Goal: Task Accomplishment & Management: Manage account settings

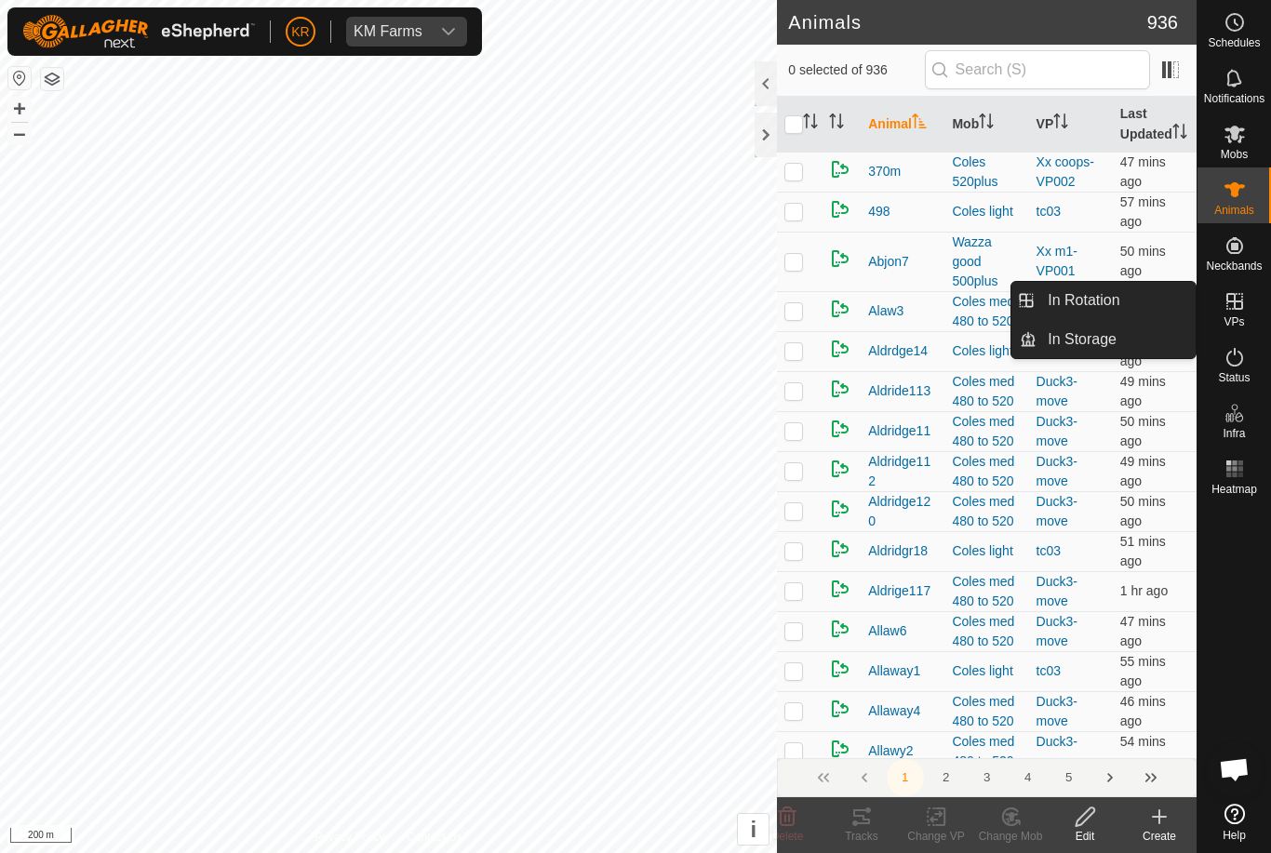
click at [1139, 305] on link "In Rotation" at bounding box center [1115, 300] width 159 height 37
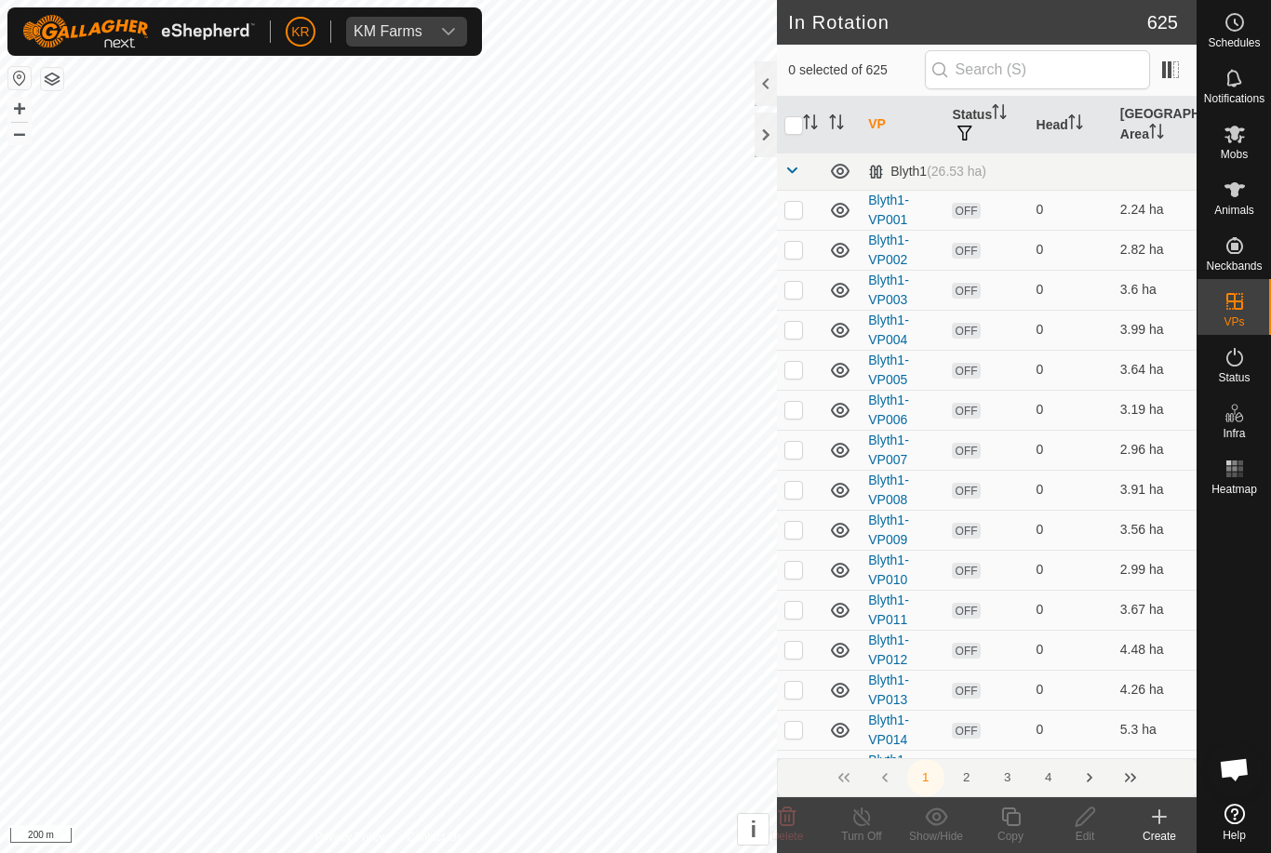
click at [1166, 828] on div "Create" at bounding box center [1159, 836] width 74 height 17
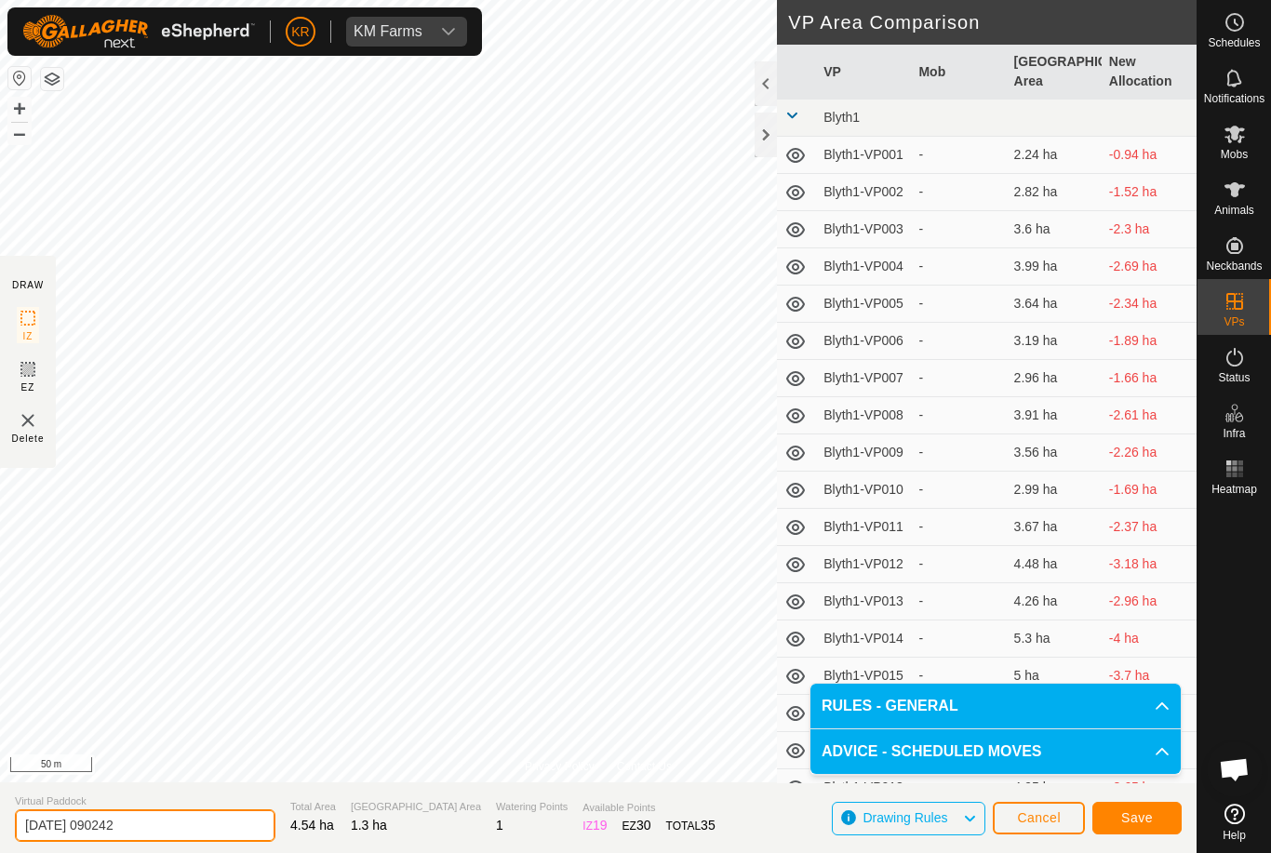
click at [154, 819] on input "2025-09-23 090242" at bounding box center [145, 825] width 260 height 33
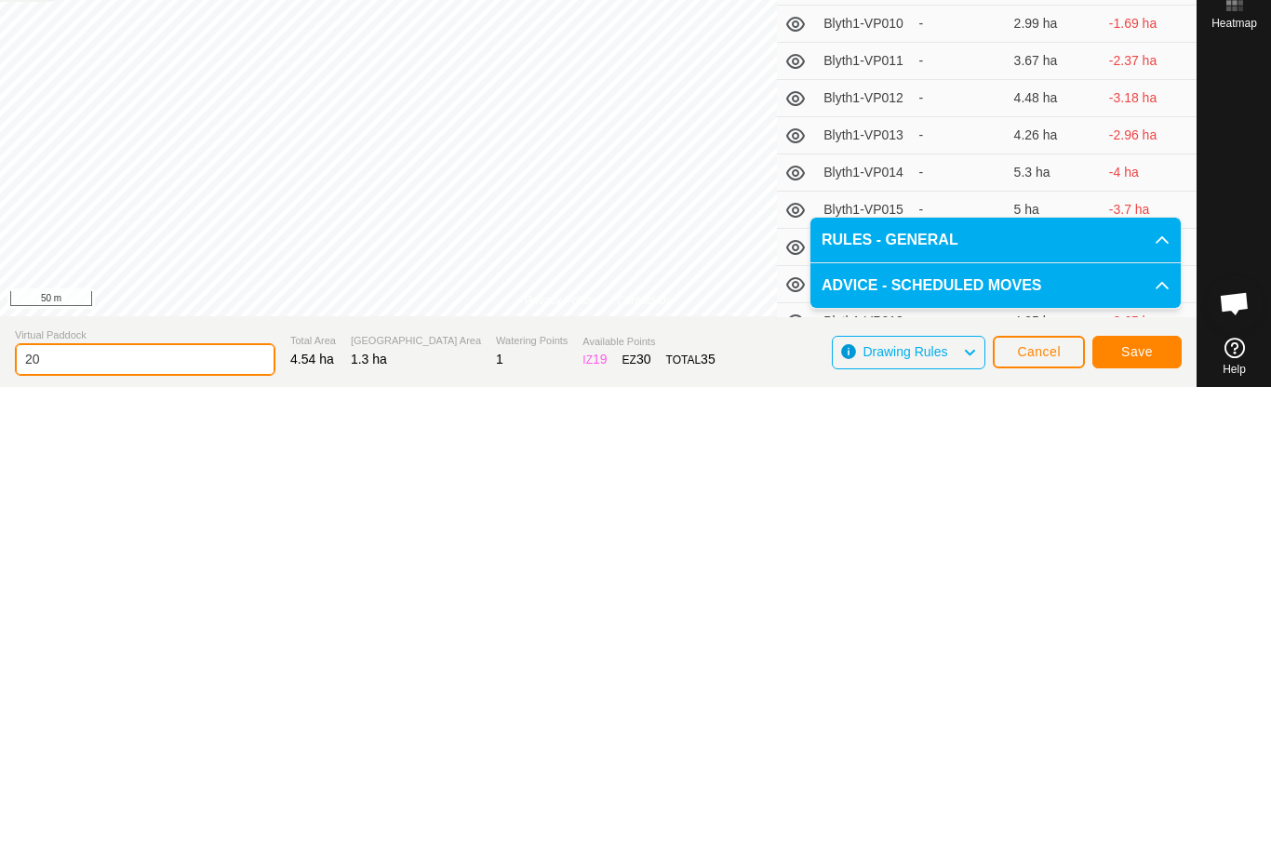
type input "2"
type input "Drain99xxxx"
click at [1117, 782] on section "Virtual Paddock Drain99xxxx Total Area 4.54 ha Grazing Area 1.3 ha Watering Poi…" at bounding box center [598, 817] width 1196 height 71
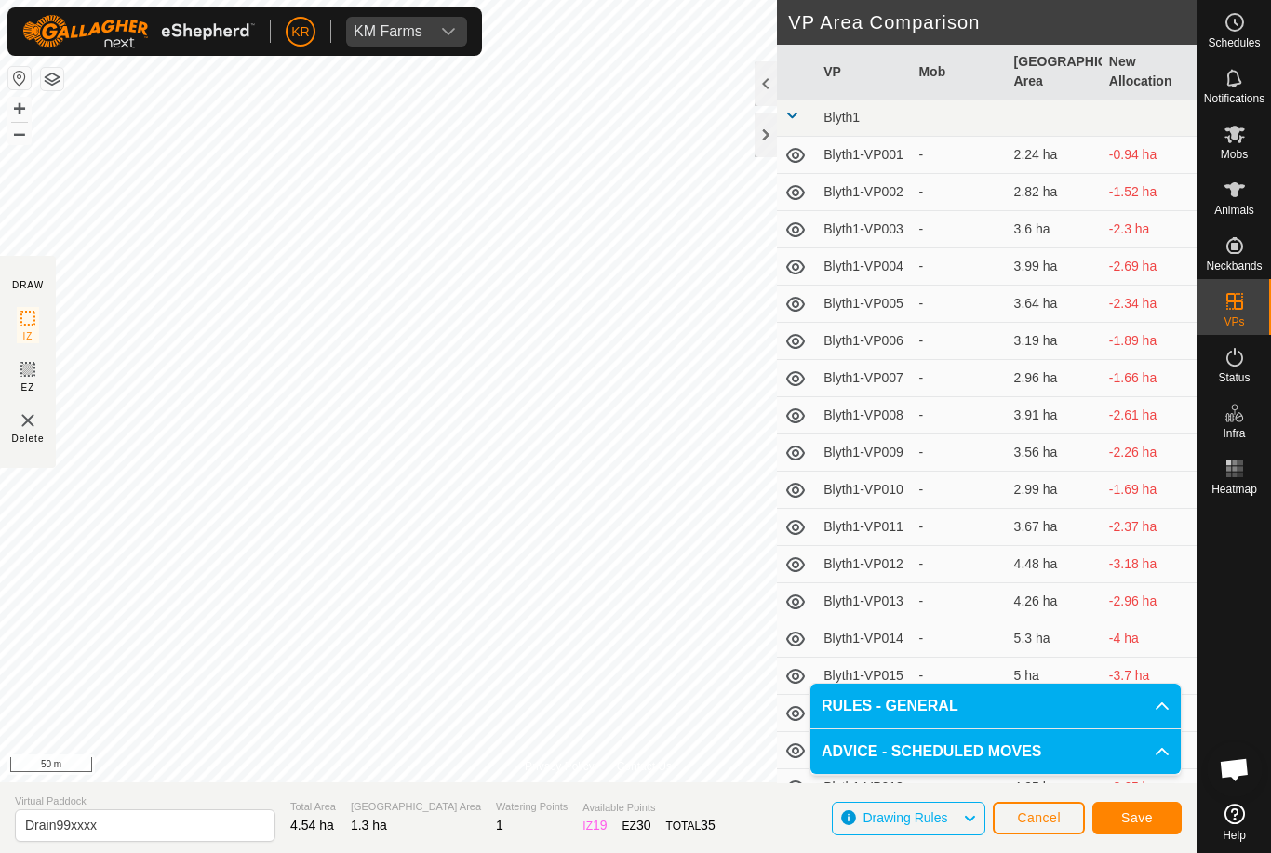
click at [1161, 821] on button "Save" at bounding box center [1136, 818] width 89 height 33
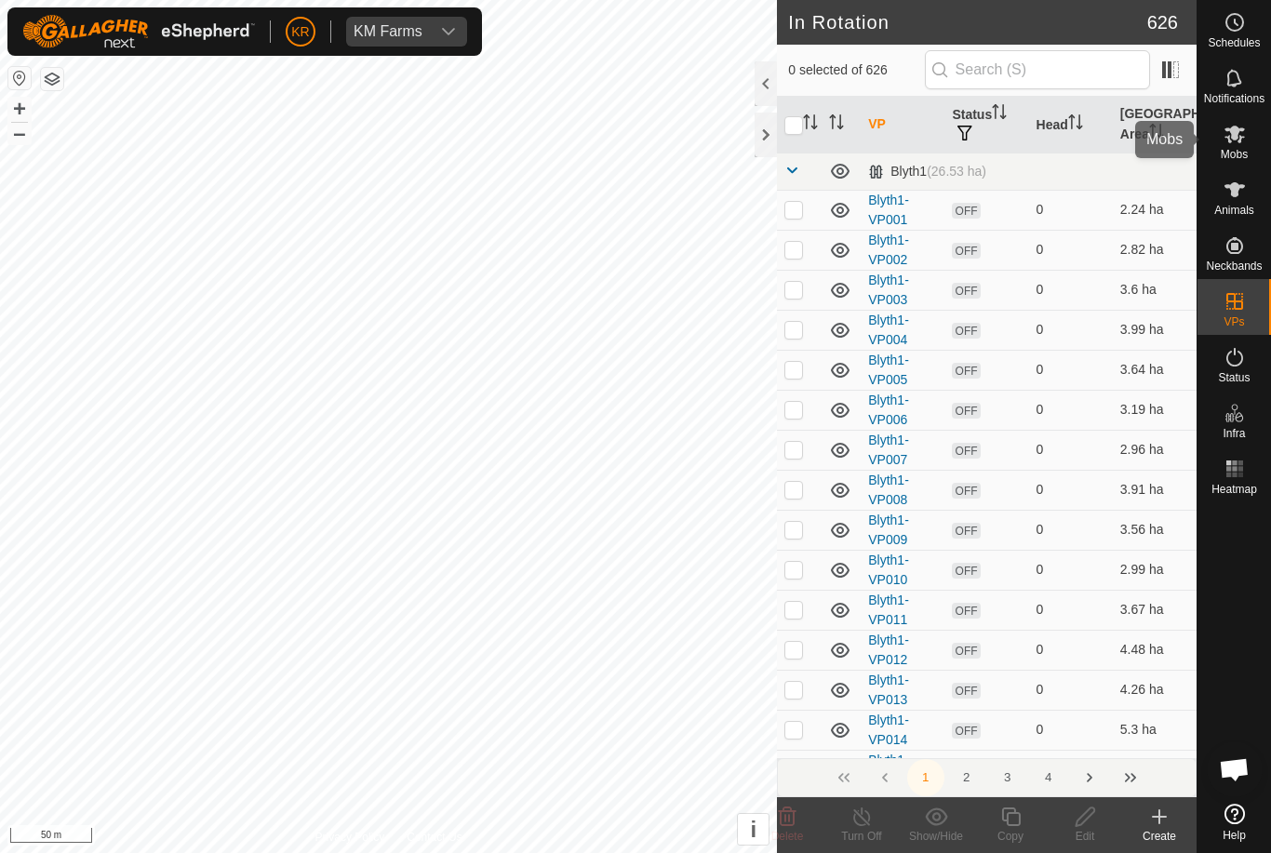
click at [1246, 140] on es-mob-svg-icon at bounding box center [1234, 134] width 33 height 30
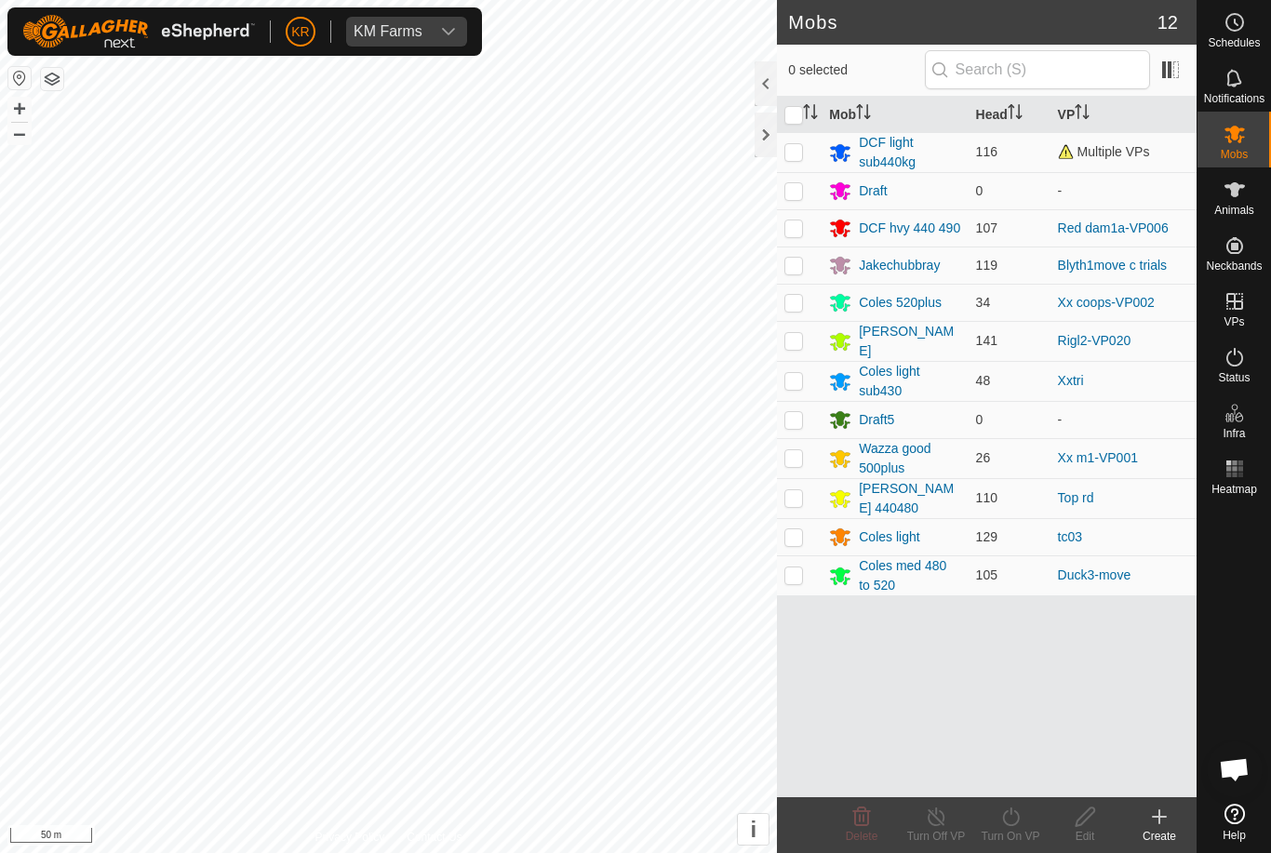
click at [792, 269] on p-checkbox at bounding box center [793, 265] width 19 height 15
checkbox input "true"
click at [1018, 812] on icon at bounding box center [1010, 817] width 23 height 22
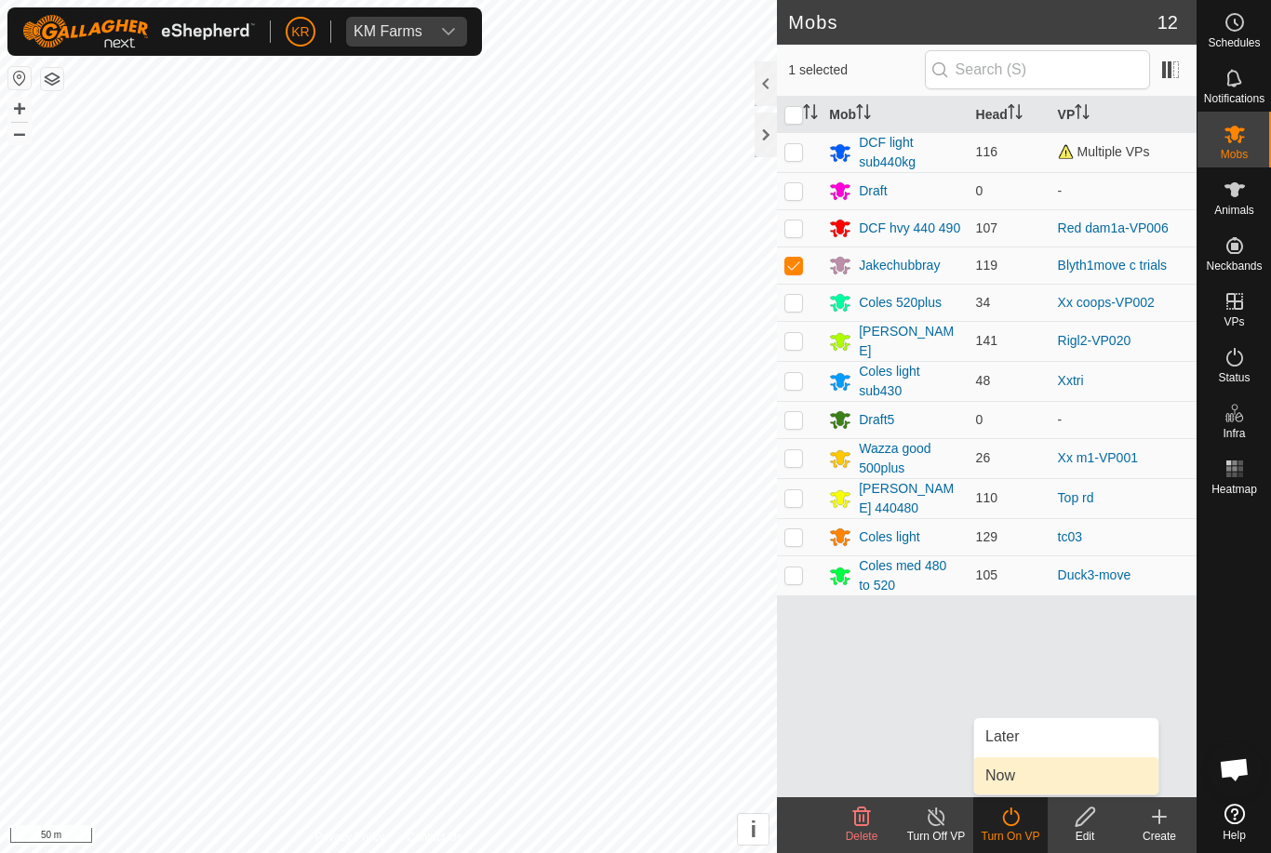
click at [1032, 769] on link "Now" at bounding box center [1066, 775] width 184 height 37
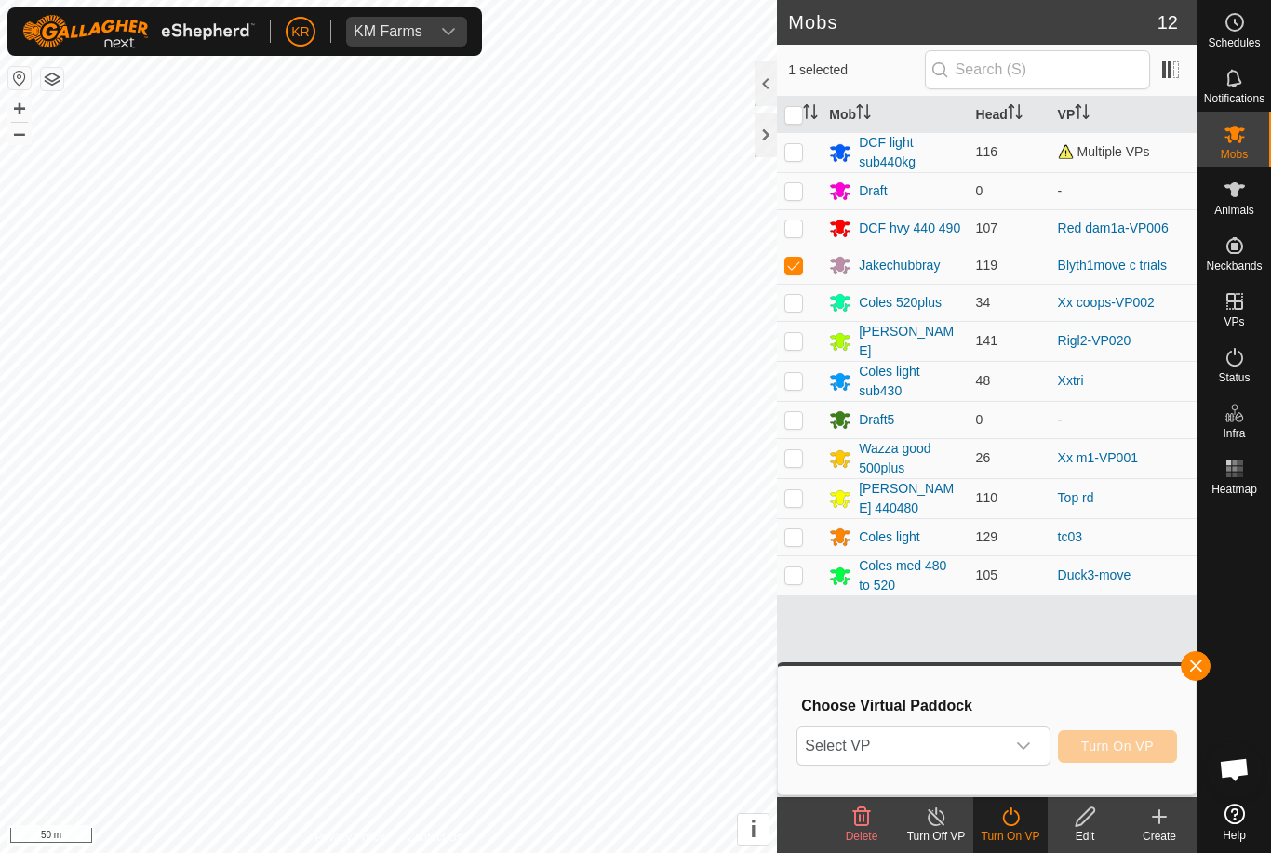
click at [1002, 735] on span "Select VP" at bounding box center [900, 745] width 206 height 37
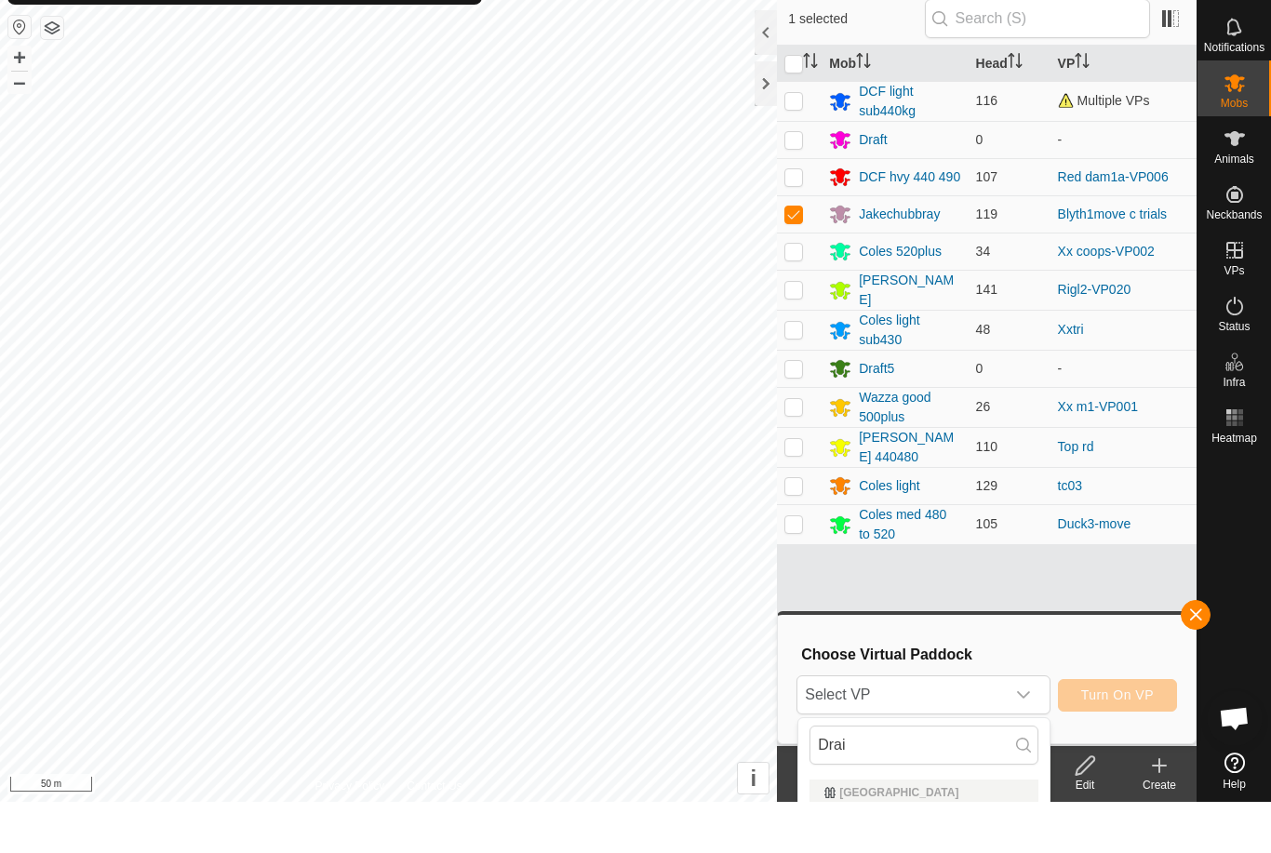
scroll to position [51, 0]
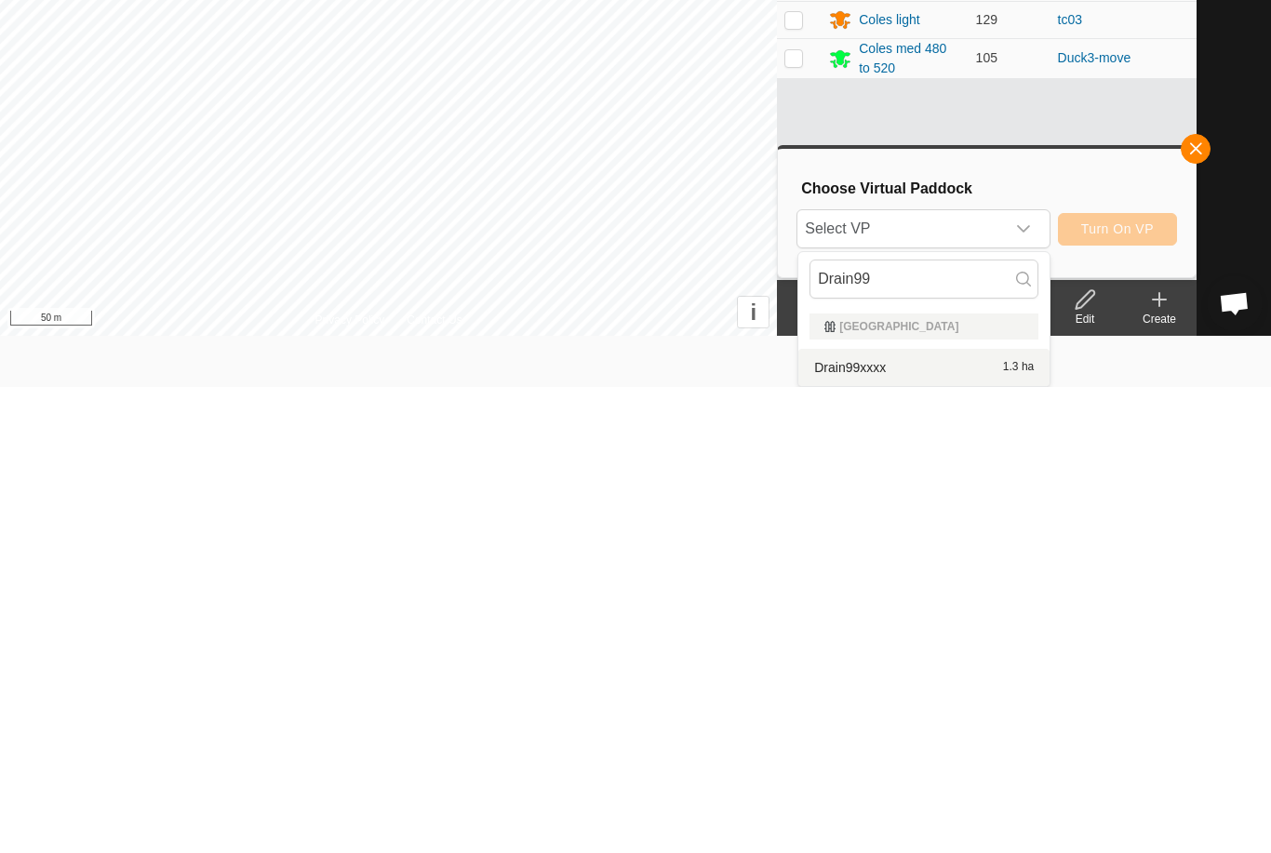
type input "Drain99"
click at [979, 822] on div "Drain99xxxx 1.3 ha" at bounding box center [923, 833] width 229 height 22
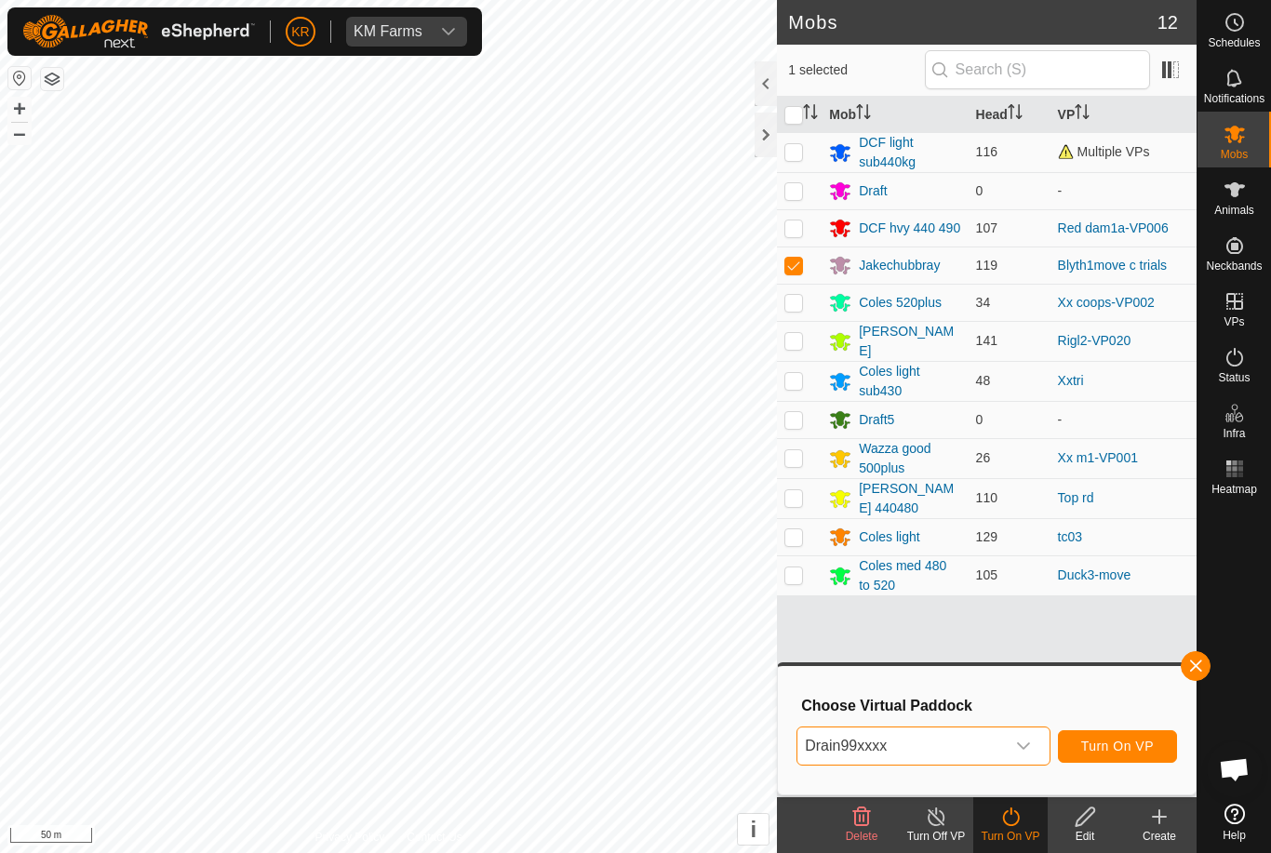
click at [1126, 743] on span "Turn On VP" at bounding box center [1117, 746] width 73 height 15
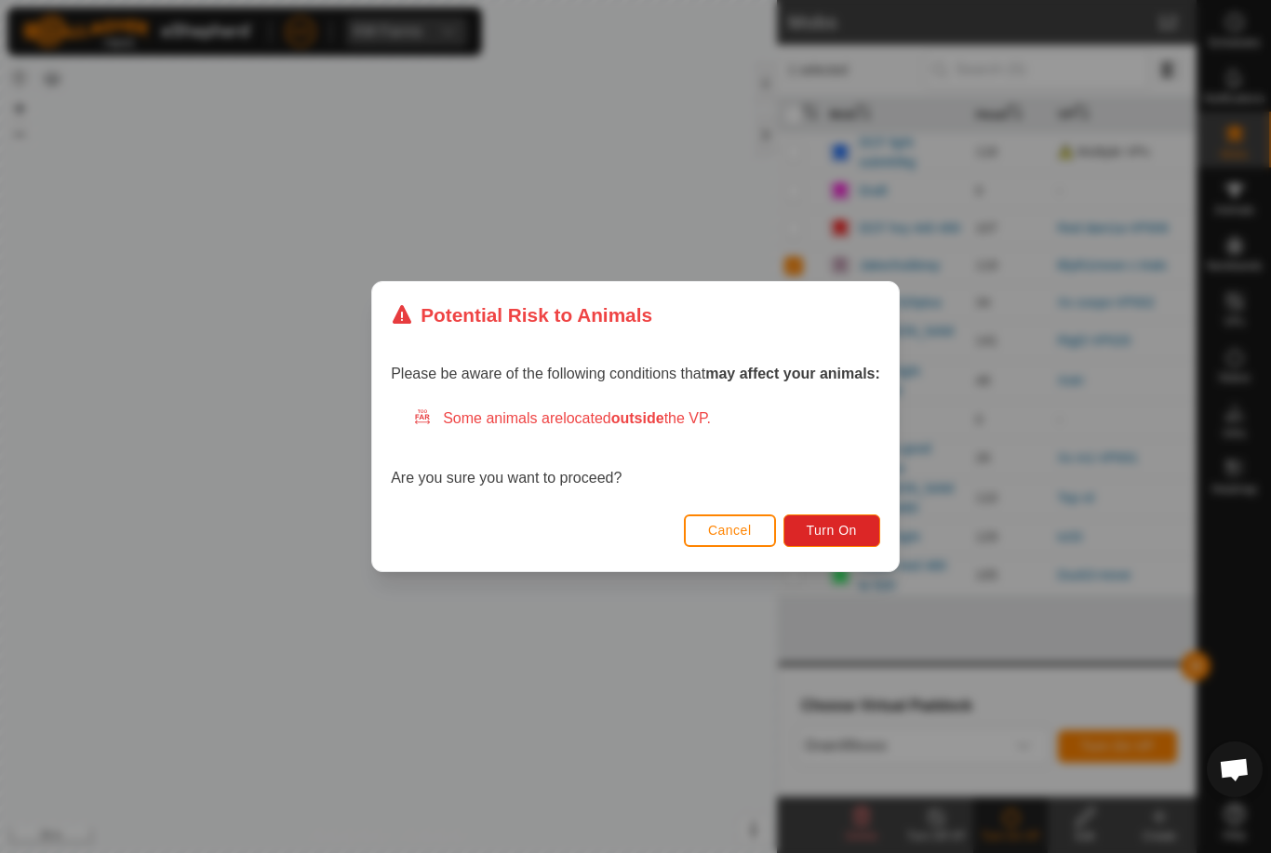
click at [823, 523] on span "Turn On" at bounding box center [831, 530] width 50 height 15
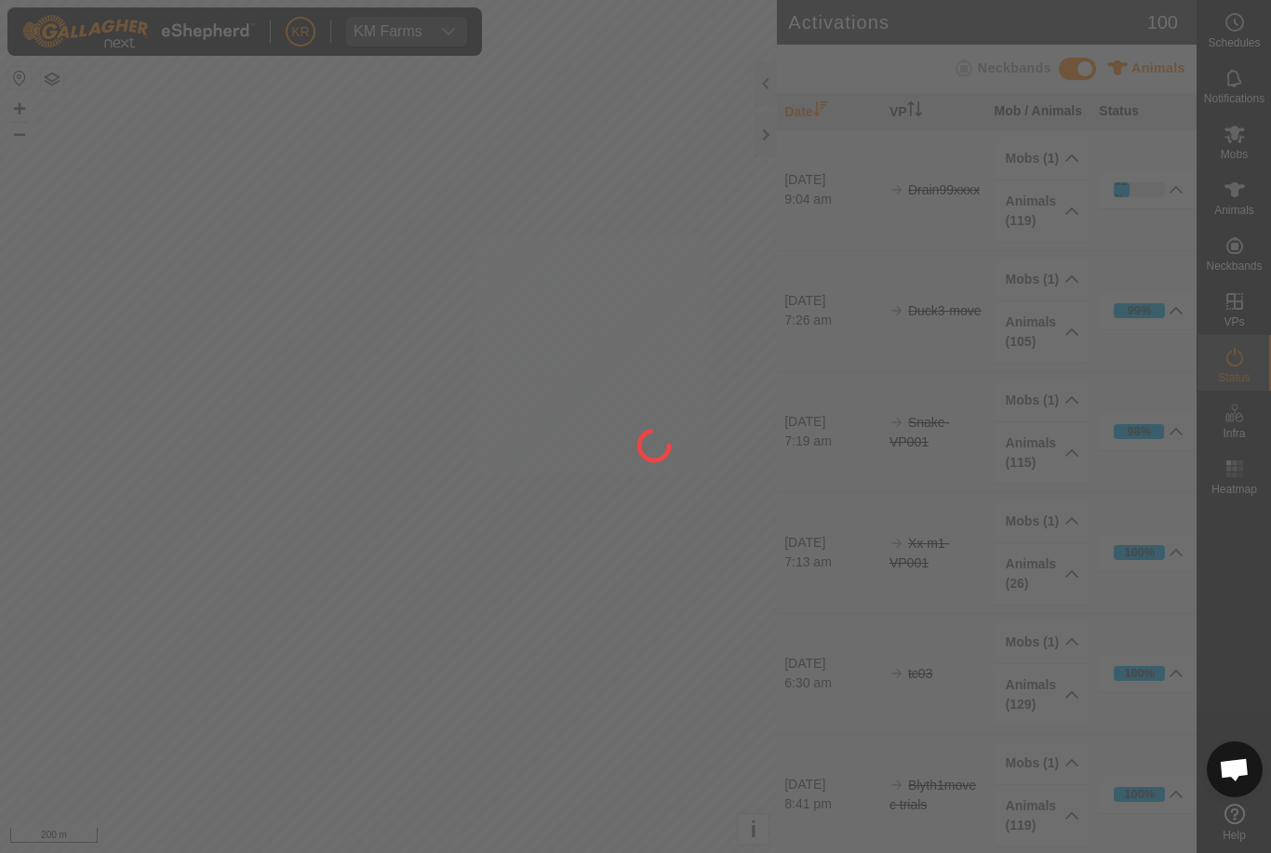
click at [10, 468] on div at bounding box center [635, 426] width 1271 height 853
click at [51, 584] on div at bounding box center [635, 426] width 1271 height 853
click at [56, 573] on div at bounding box center [635, 426] width 1271 height 853
click at [61, 583] on div at bounding box center [635, 426] width 1271 height 853
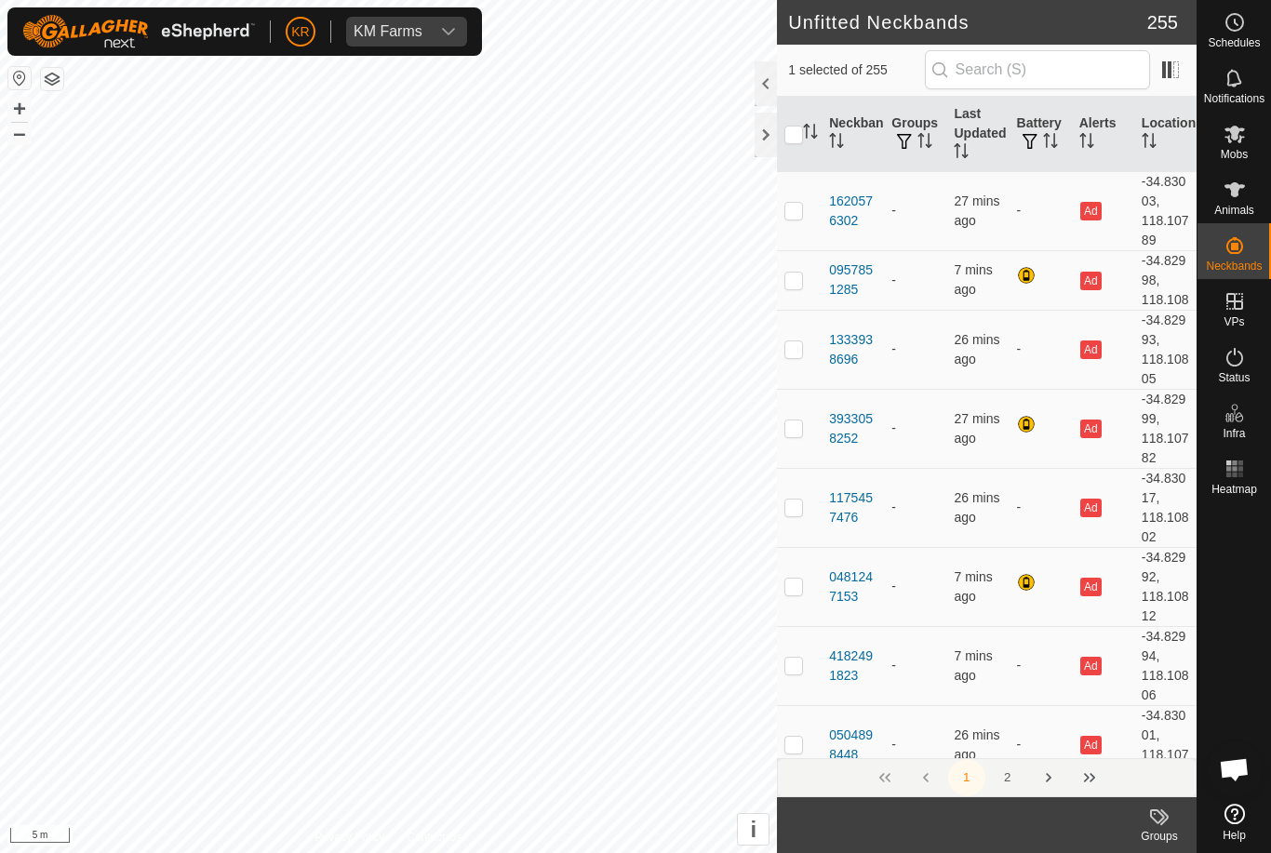
checkbox input "false"
checkbox input "true"
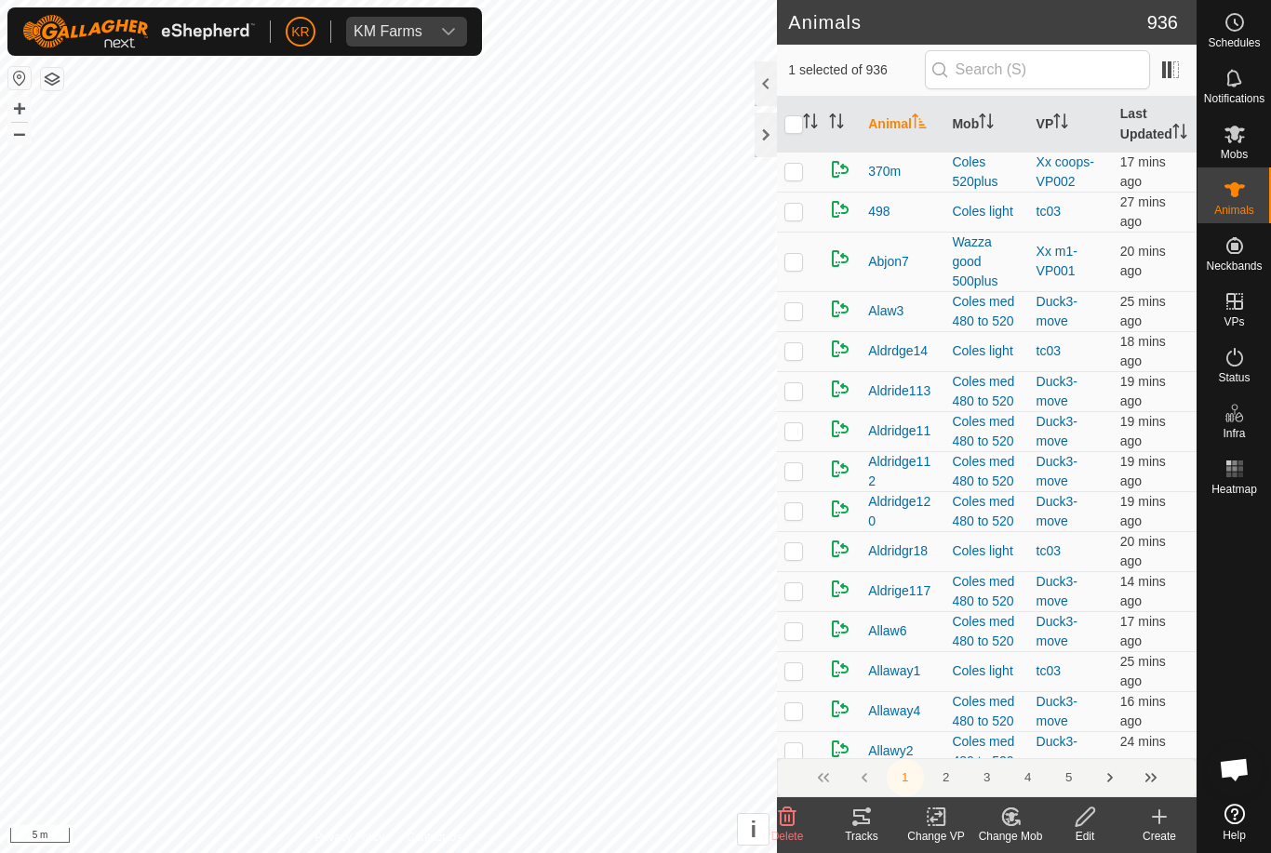
click at [780, 815] on icon at bounding box center [788, 816] width 18 height 19
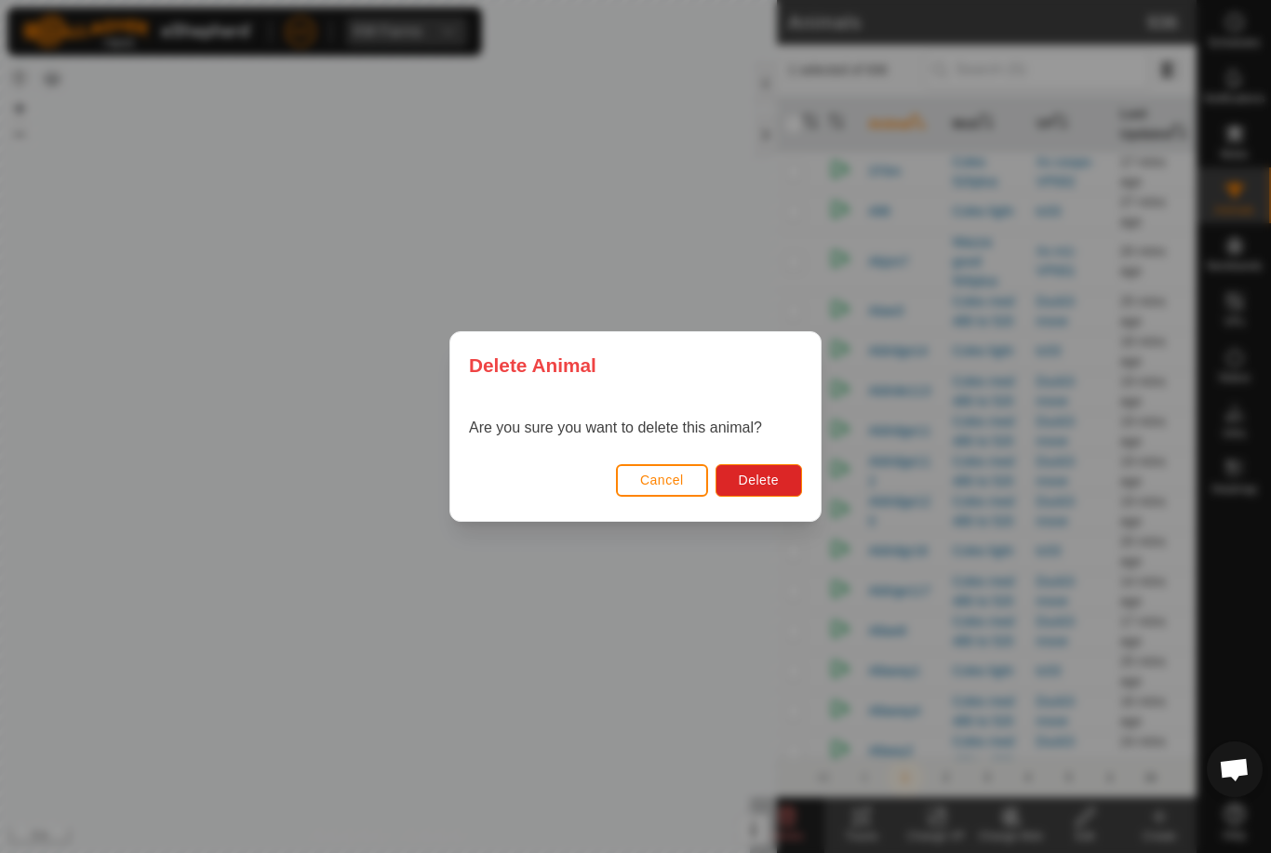
click at [755, 493] on button "Delete" at bounding box center [758, 480] width 87 height 33
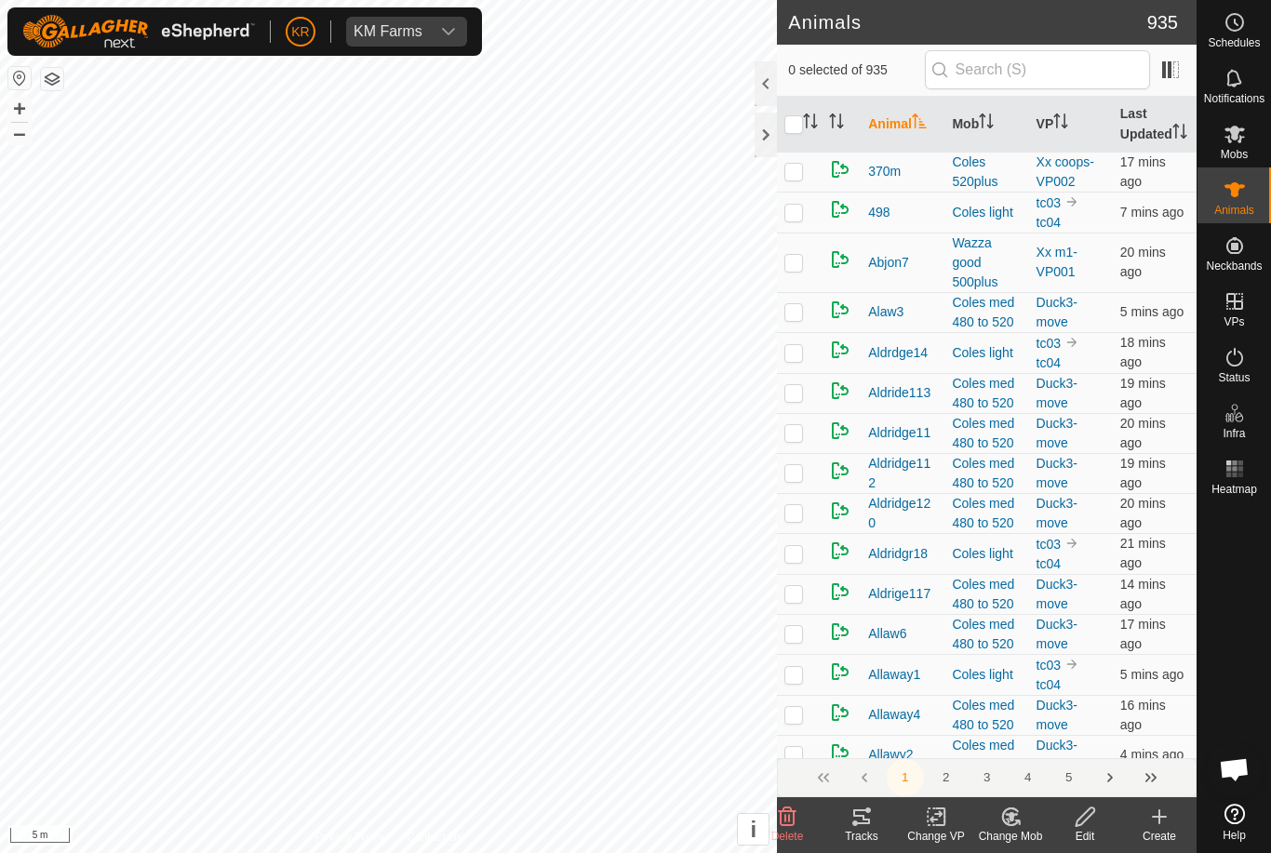
checkbox input "true"
click at [780, 806] on icon at bounding box center [787, 817] width 22 height 22
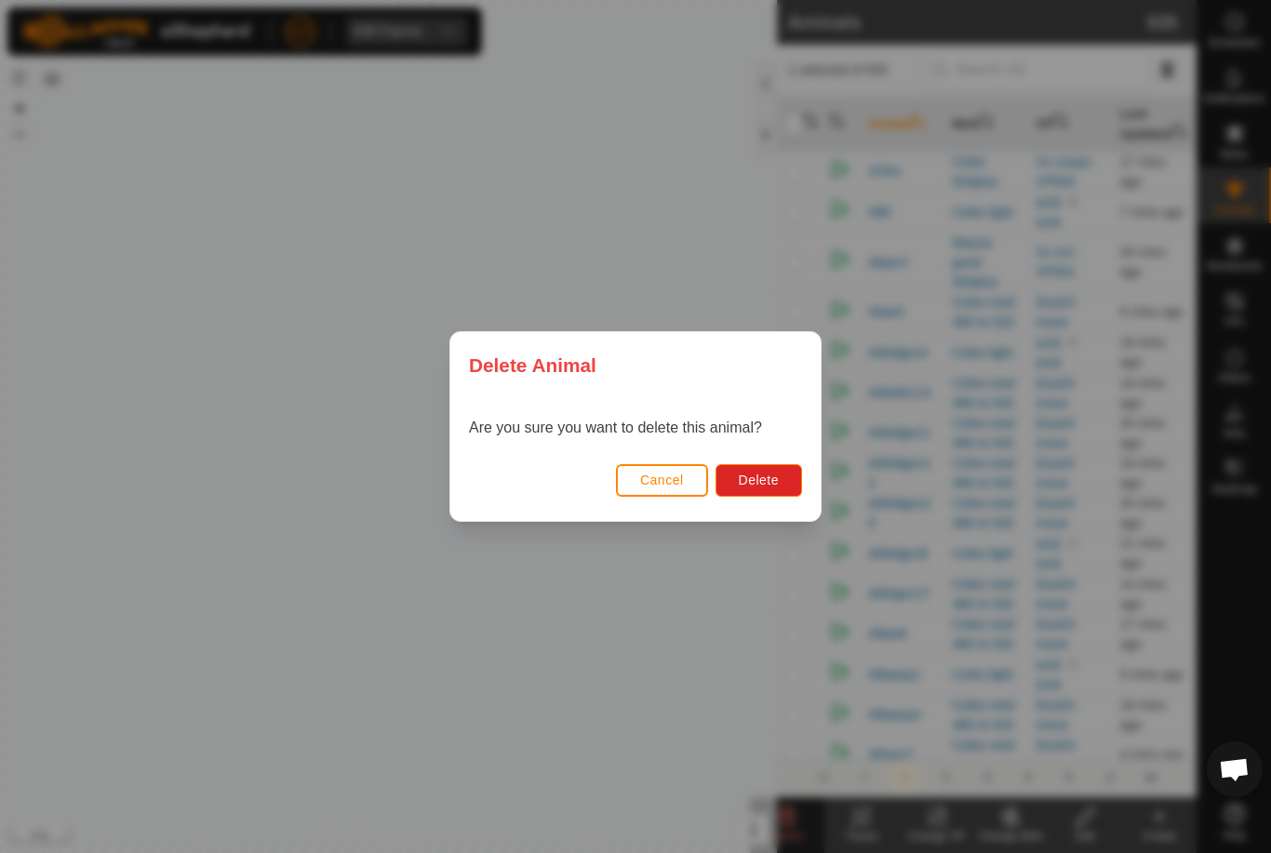
click at [751, 474] on span "Delete" at bounding box center [759, 480] width 40 height 15
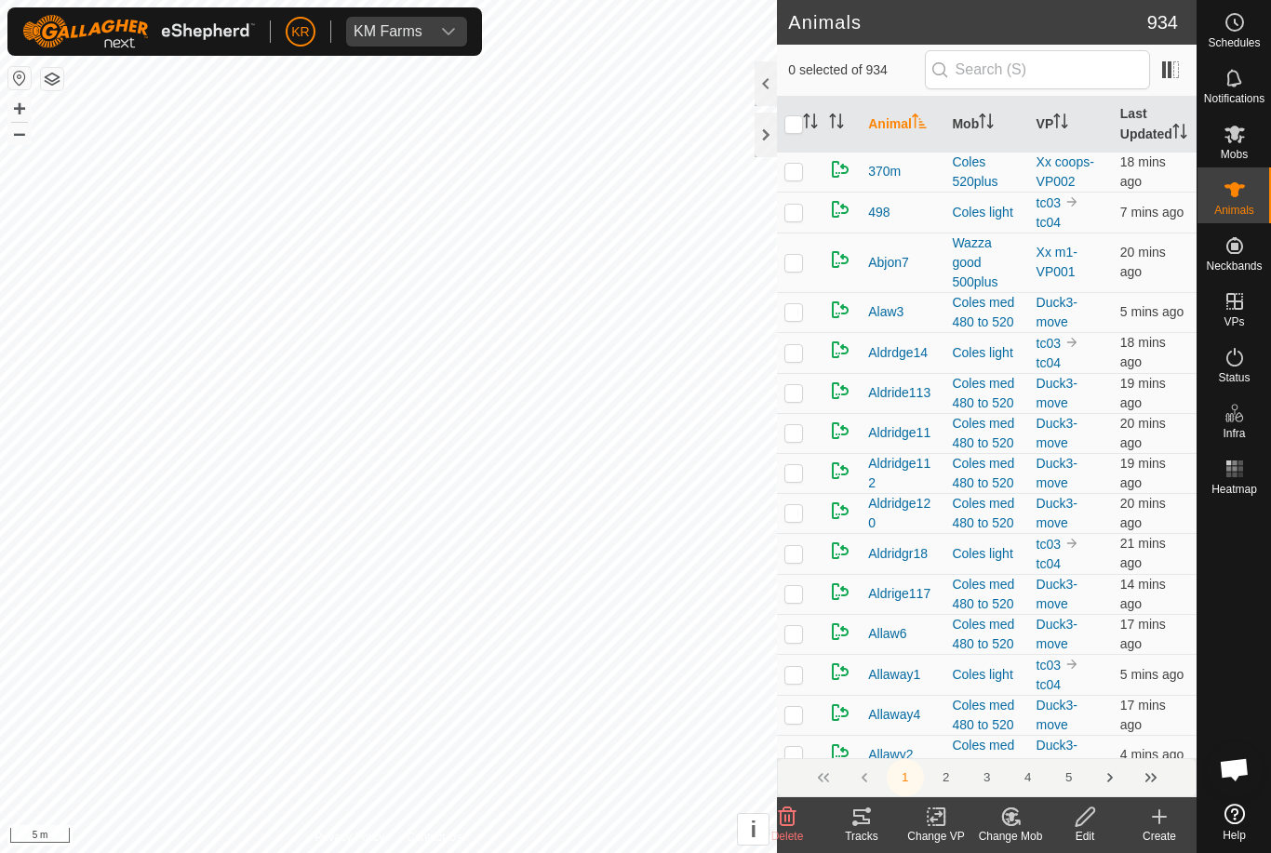
checkbox input "true"
click at [786, 812] on icon at bounding box center [788, 816] width 18 height 19
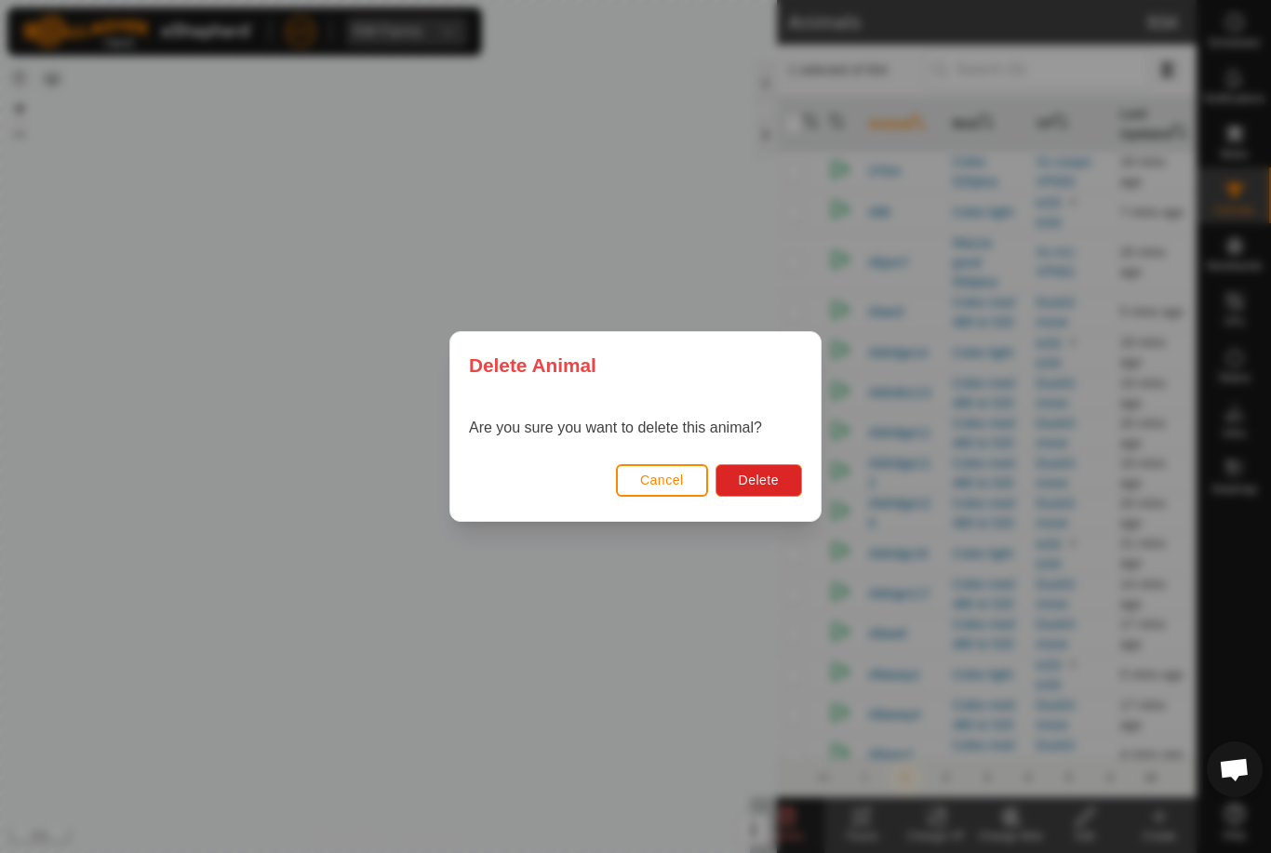
click at [767, 471] on button "Delete" at bounding box center [758, 480] width 87 height 33
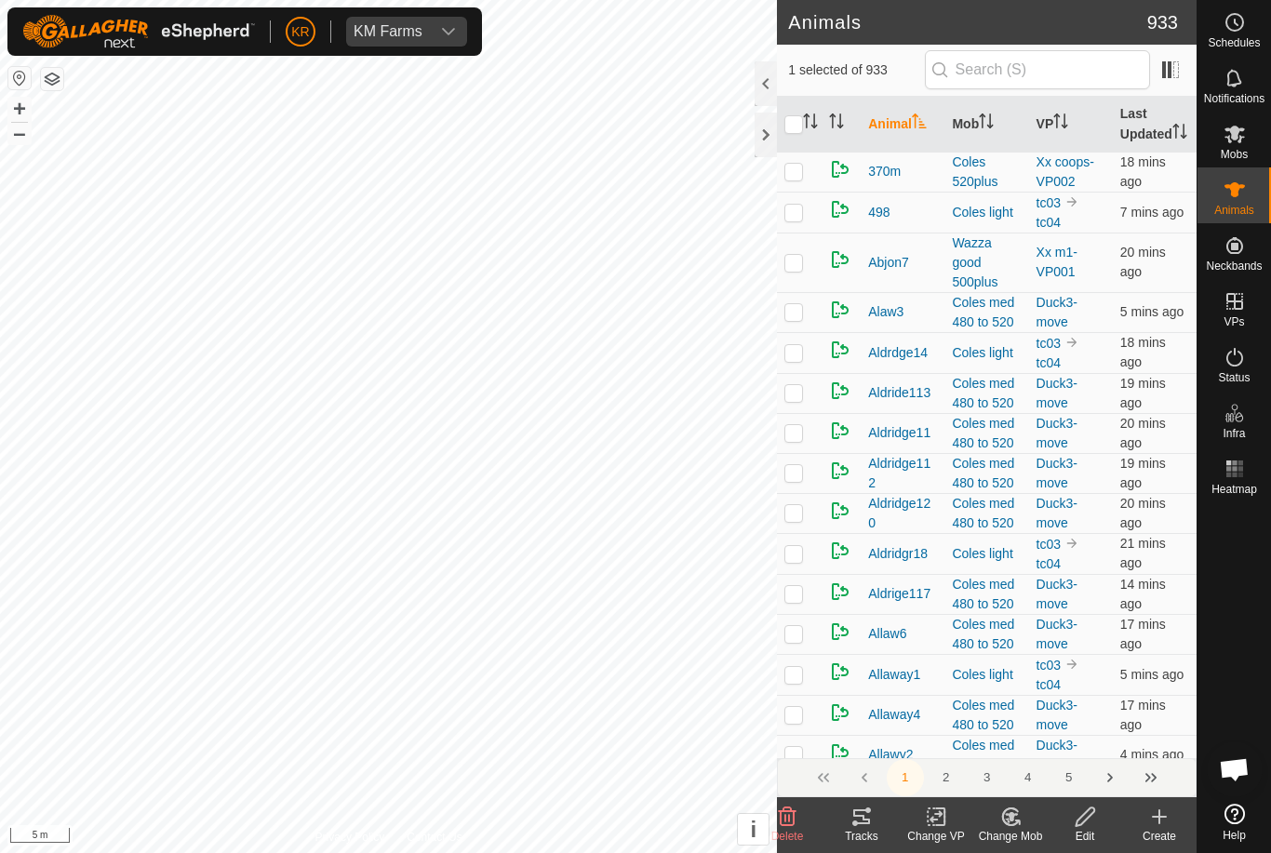
click at [785, 798] on div "Delete" at bounding box center [787, 825] width 74 height 56
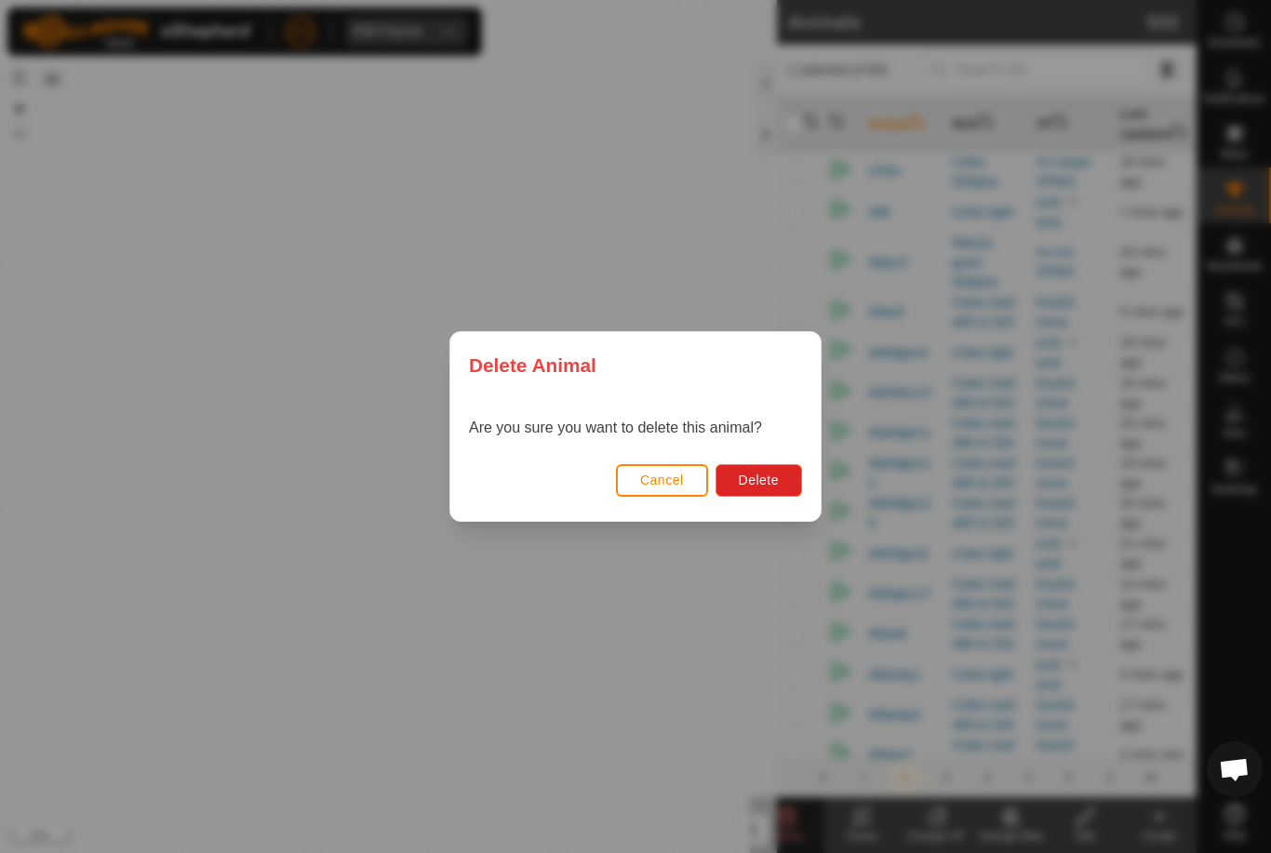
click at [772, 473] on span "Delete" at bounding box center [759, 480] width 40 height 15
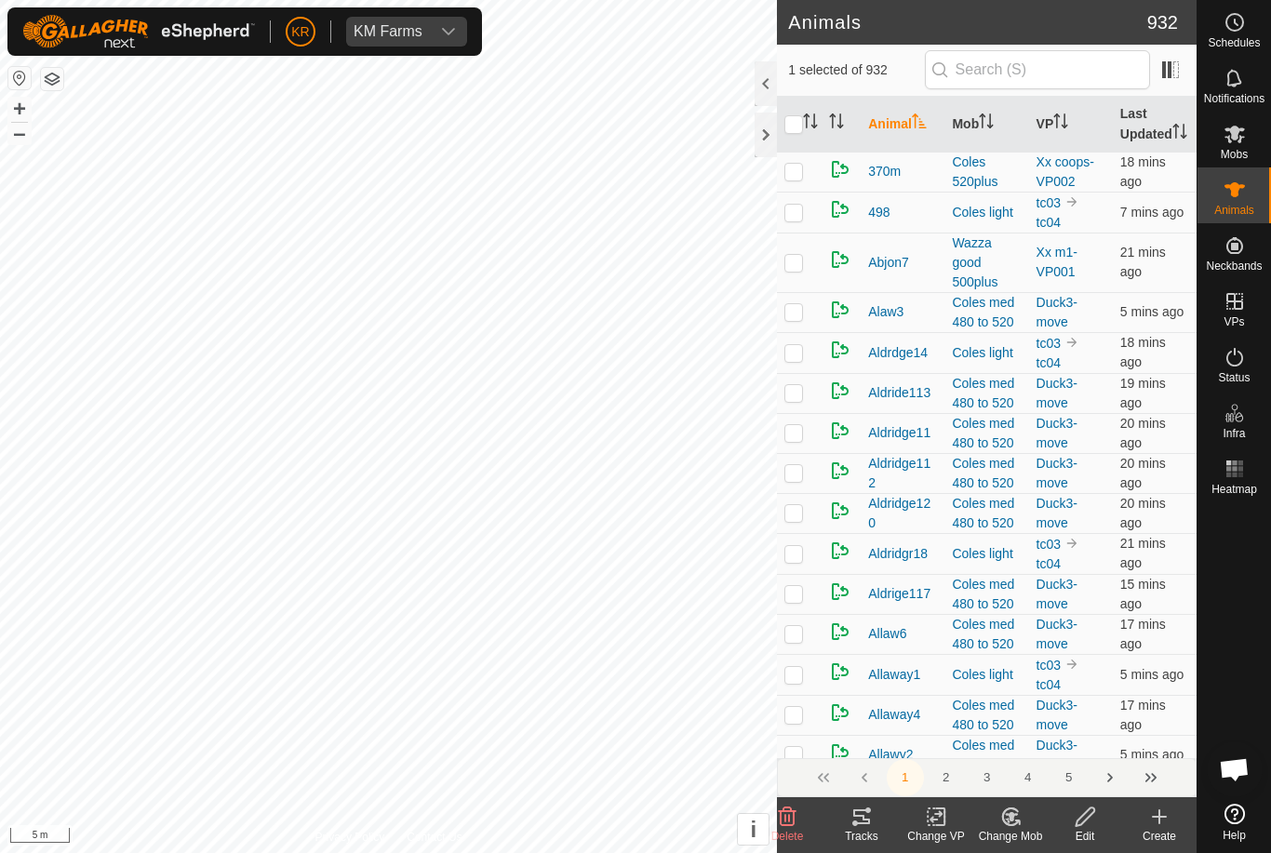
click at [778, 810] on icon at bounding box center [787, 817] width 22 height 22
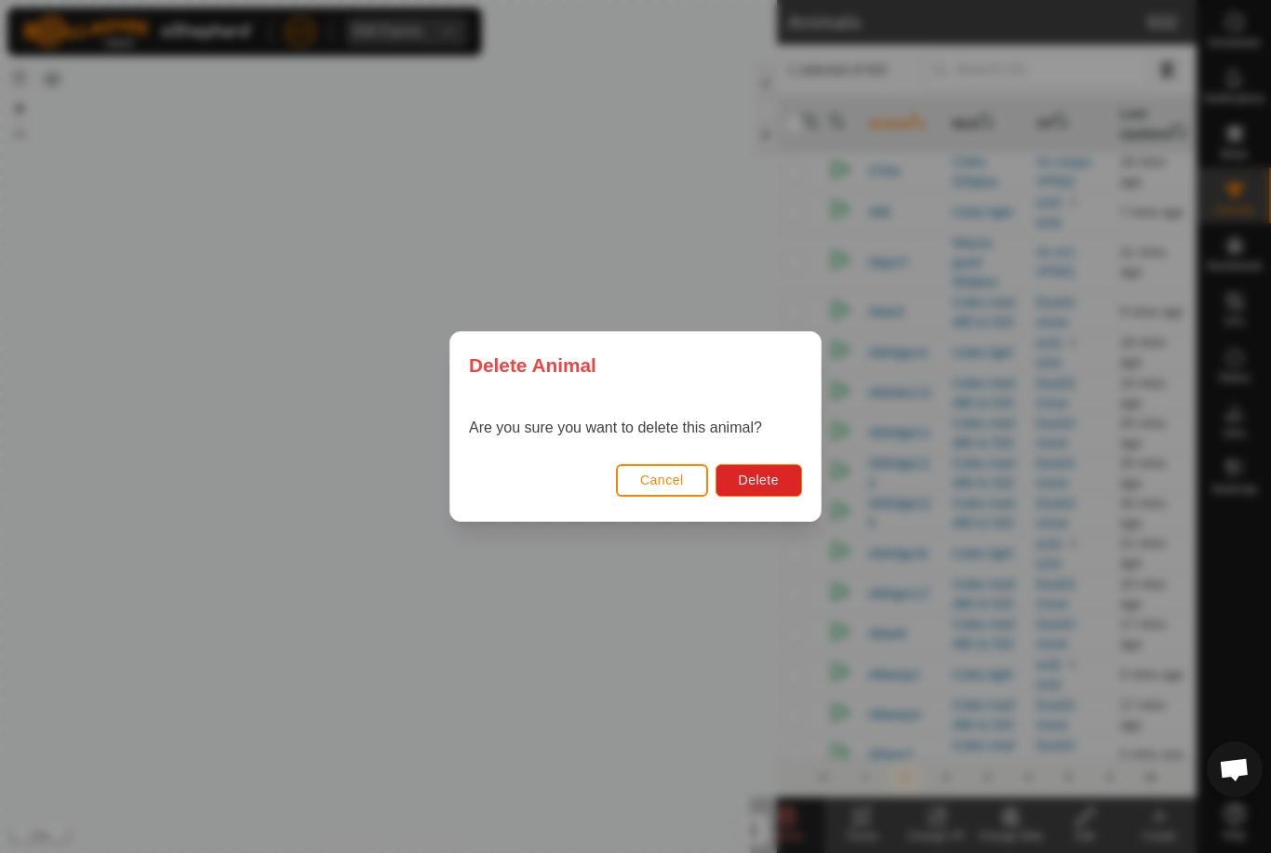
click at [760, 480] on span "Delete" at bounding box center [759, 480] width 40 height 15
